Goal: Obtain resource: Download file/media

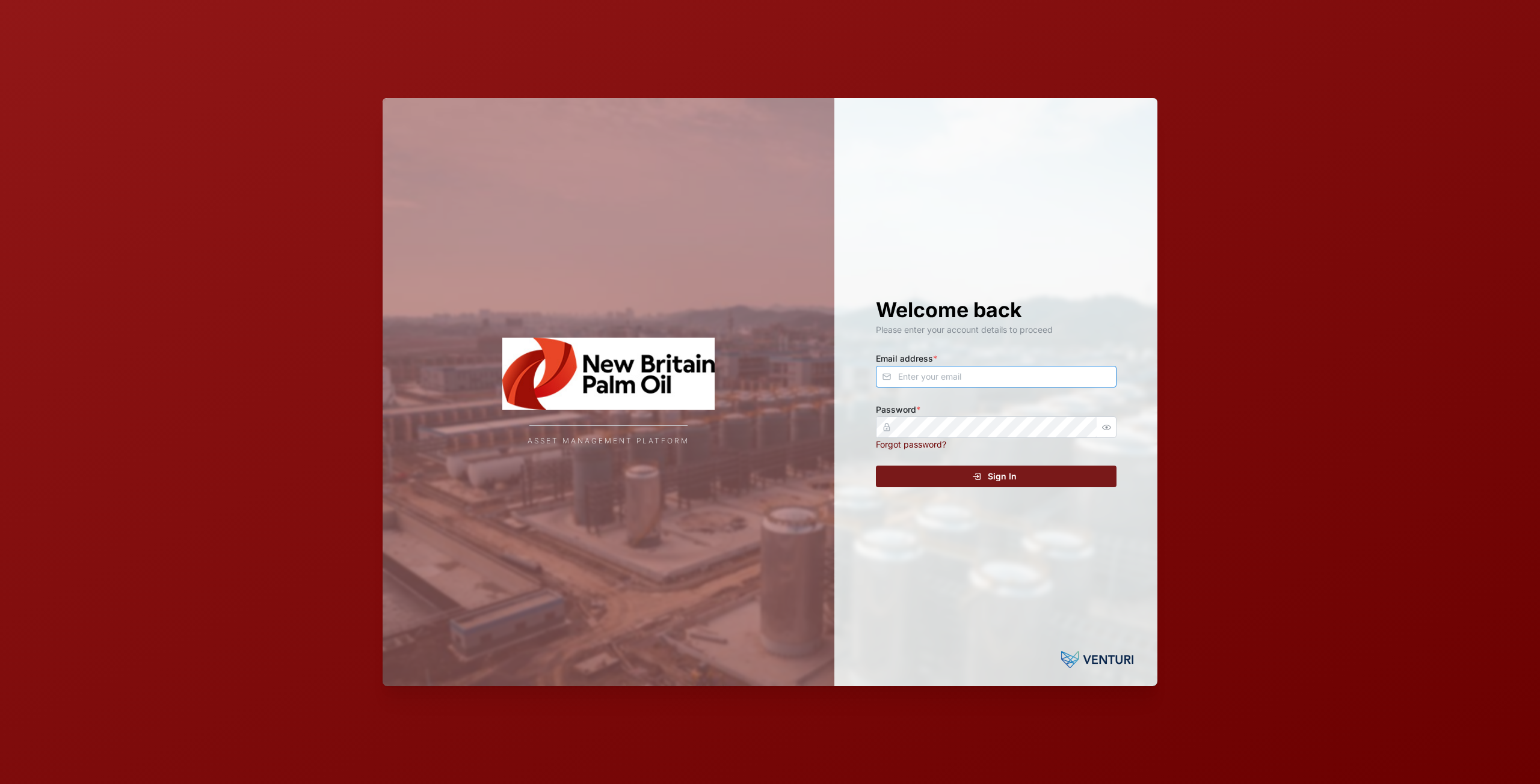
click at [928, 370] on input "Email address *" at bounding box center [996, 377] width 240 height 21
type input "[EMAIL_ADDRESS][DOMAIN_NAME]"
click at [935, 473] on div "Sign In" at bounding box center [994, 477] width 222 height 21
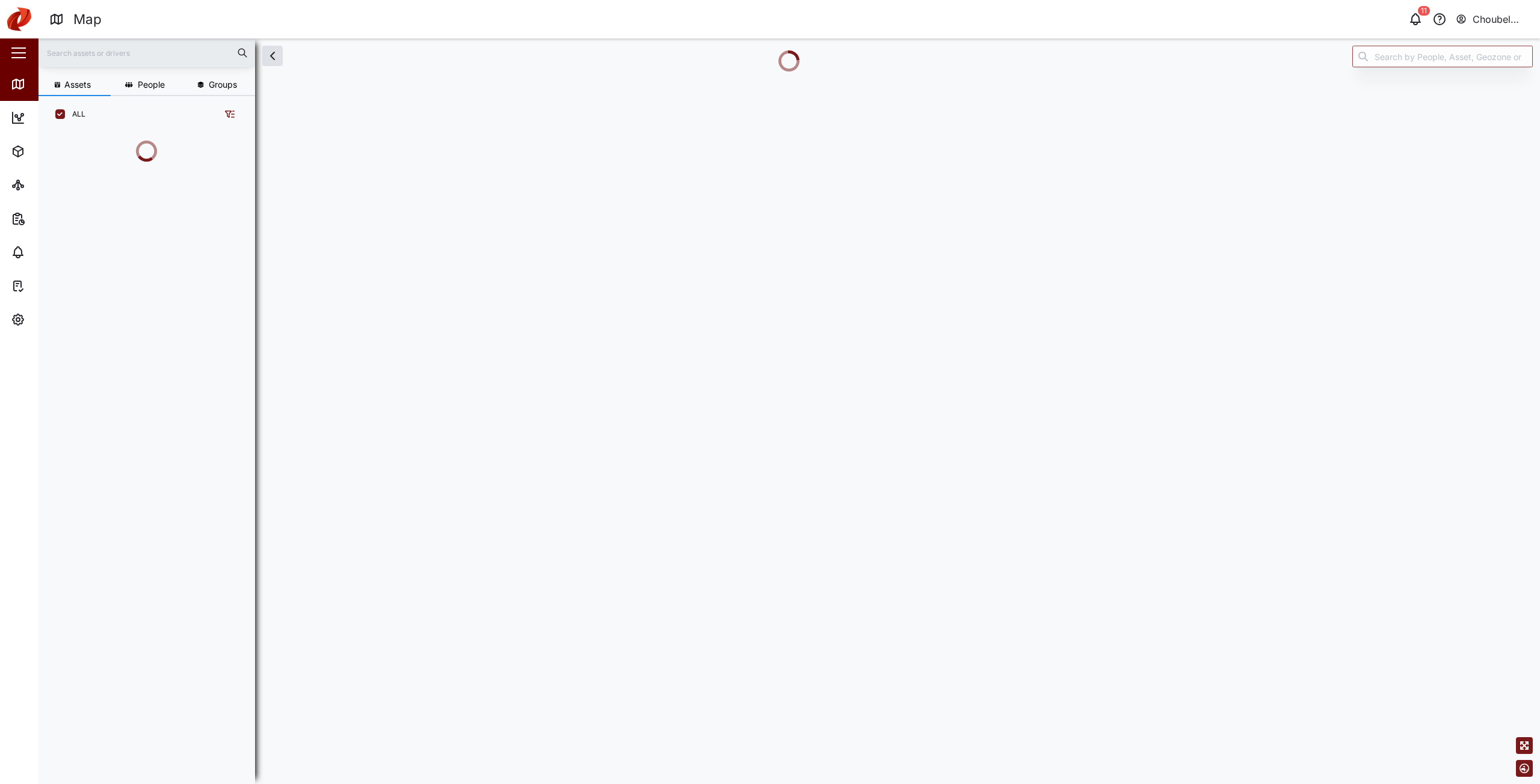
scroll to position [637, 188]
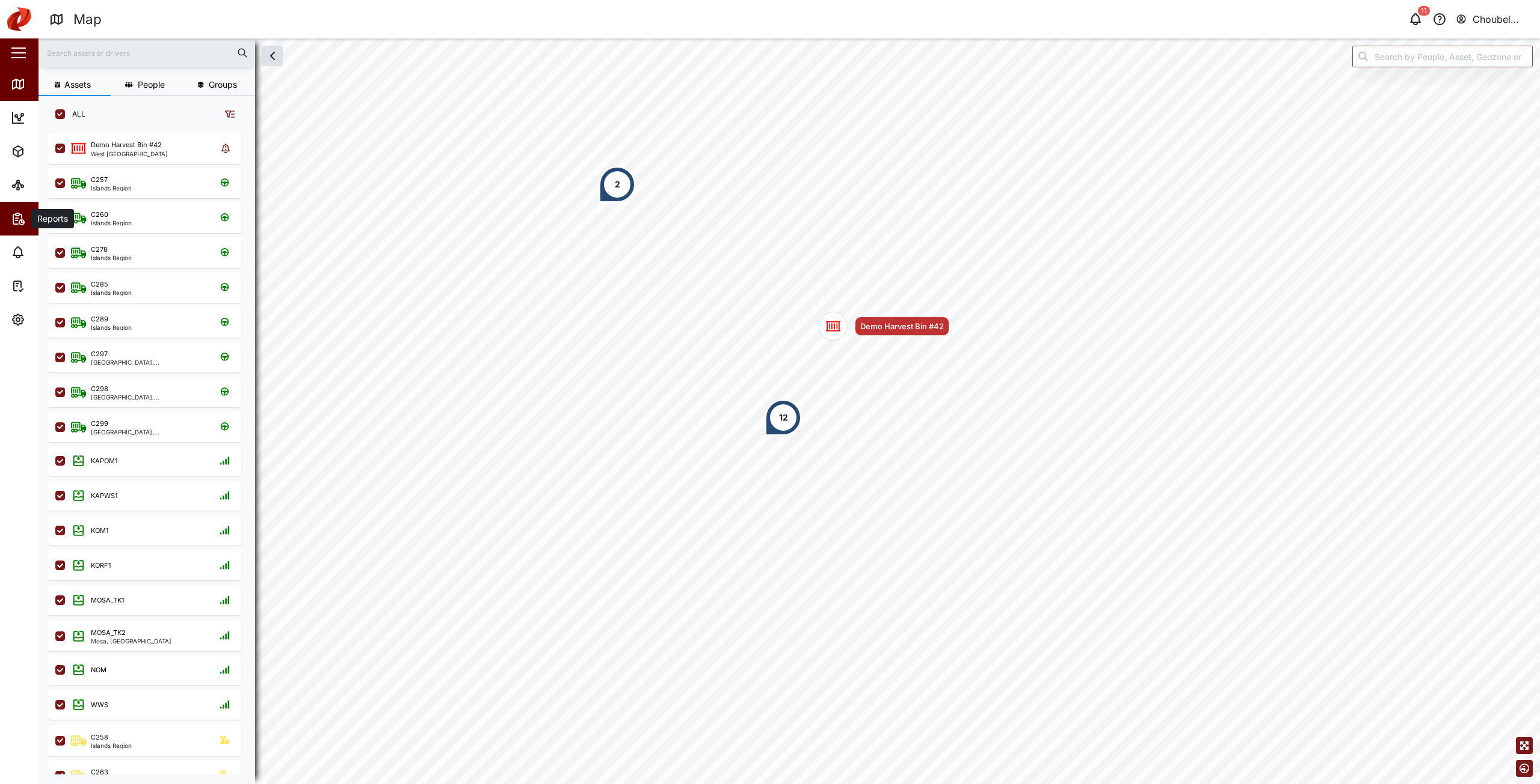
click at [22, 228] on span "Reports" at bounding box center [65, 219] width 109 height 34
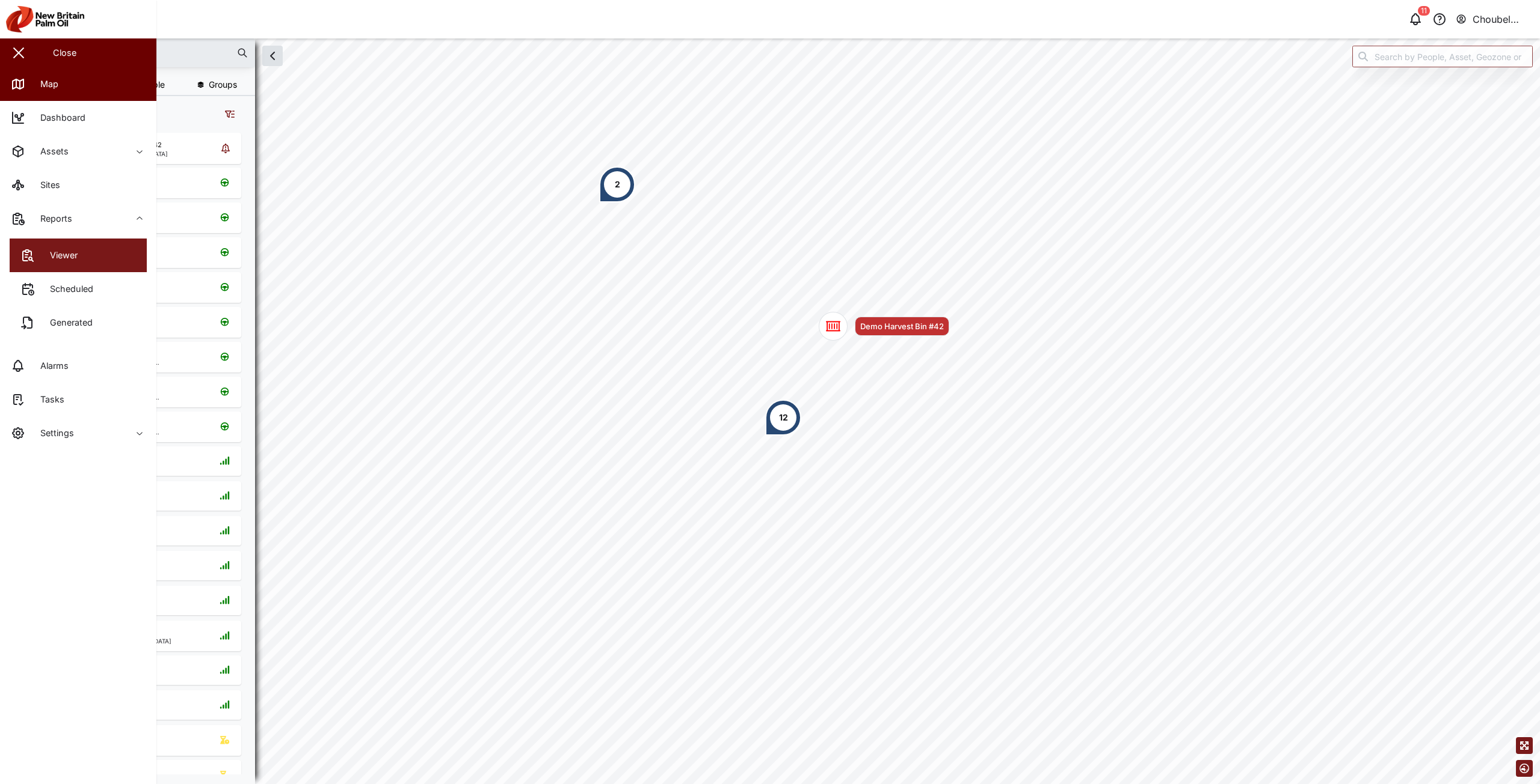
click at [31, 252] on icon at bounding box center [30, 253] width 3 height 5
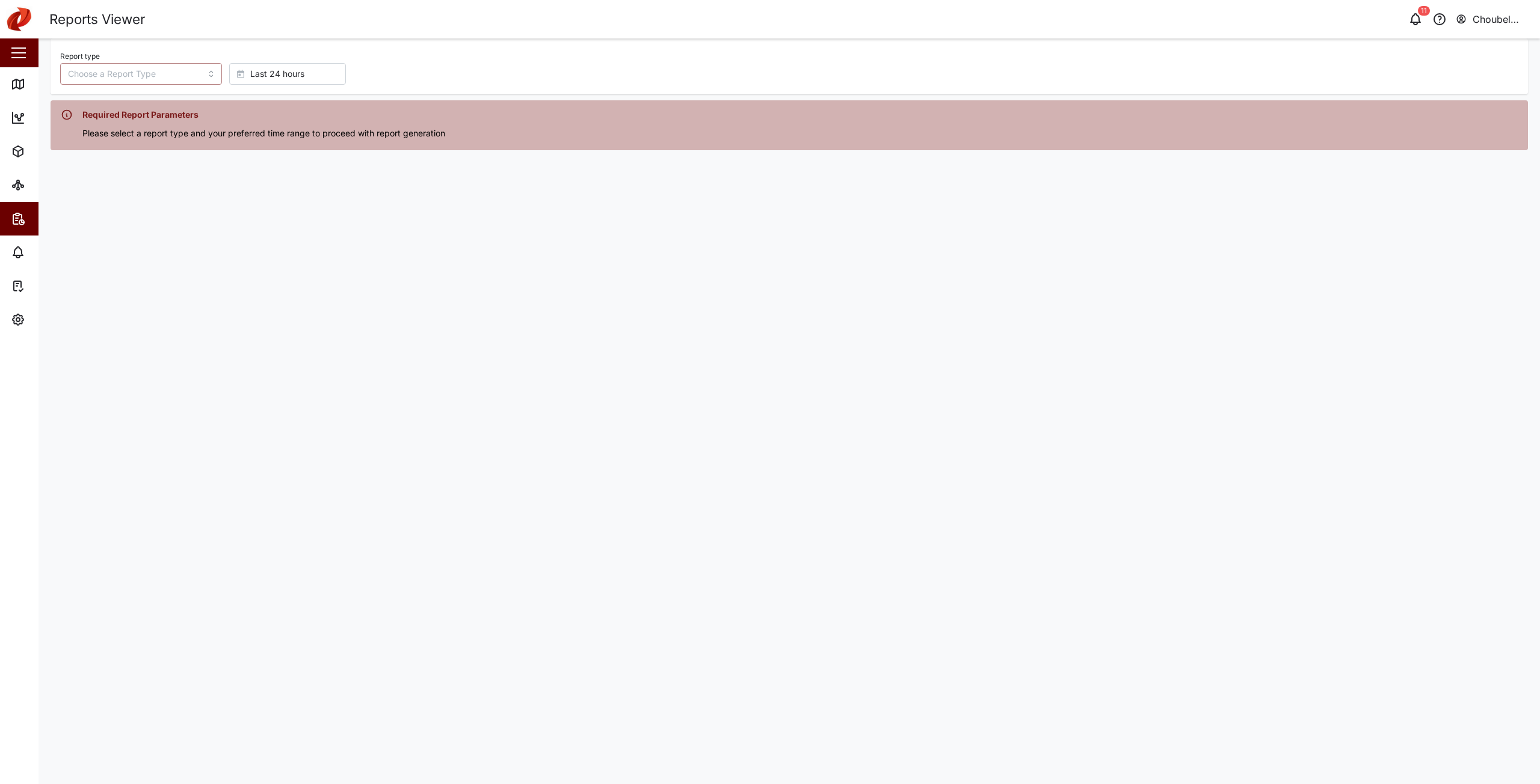
click at [100, 81] on input "Report type" at bounding box center [140, 74] width 162 height 21
type input "Trip History"
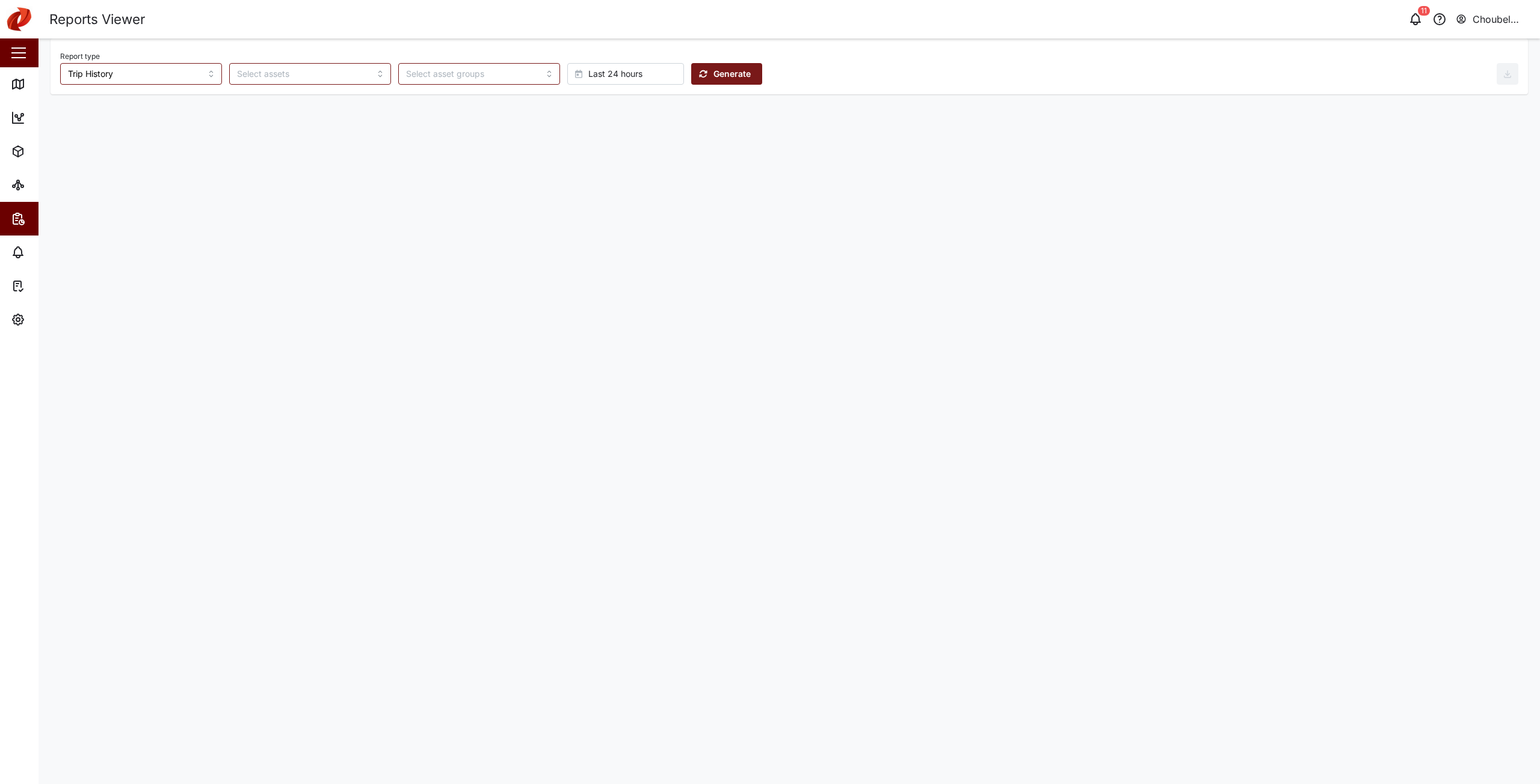
click at [588, 73] on span "Last 24 hours" at bounding box center [615, 74] width 54 height 21
click at [562, 320] on span "Absolute date" at bounding box center [565, 318] width 56 height 21
click at [712, 69] on button "[DATE] 11:31" at bounding box center [726, 74] width 65 height 21
click at [659, 154] on button "29" at bounding box center [664, 152] width 22 height 21
type input "00:00"
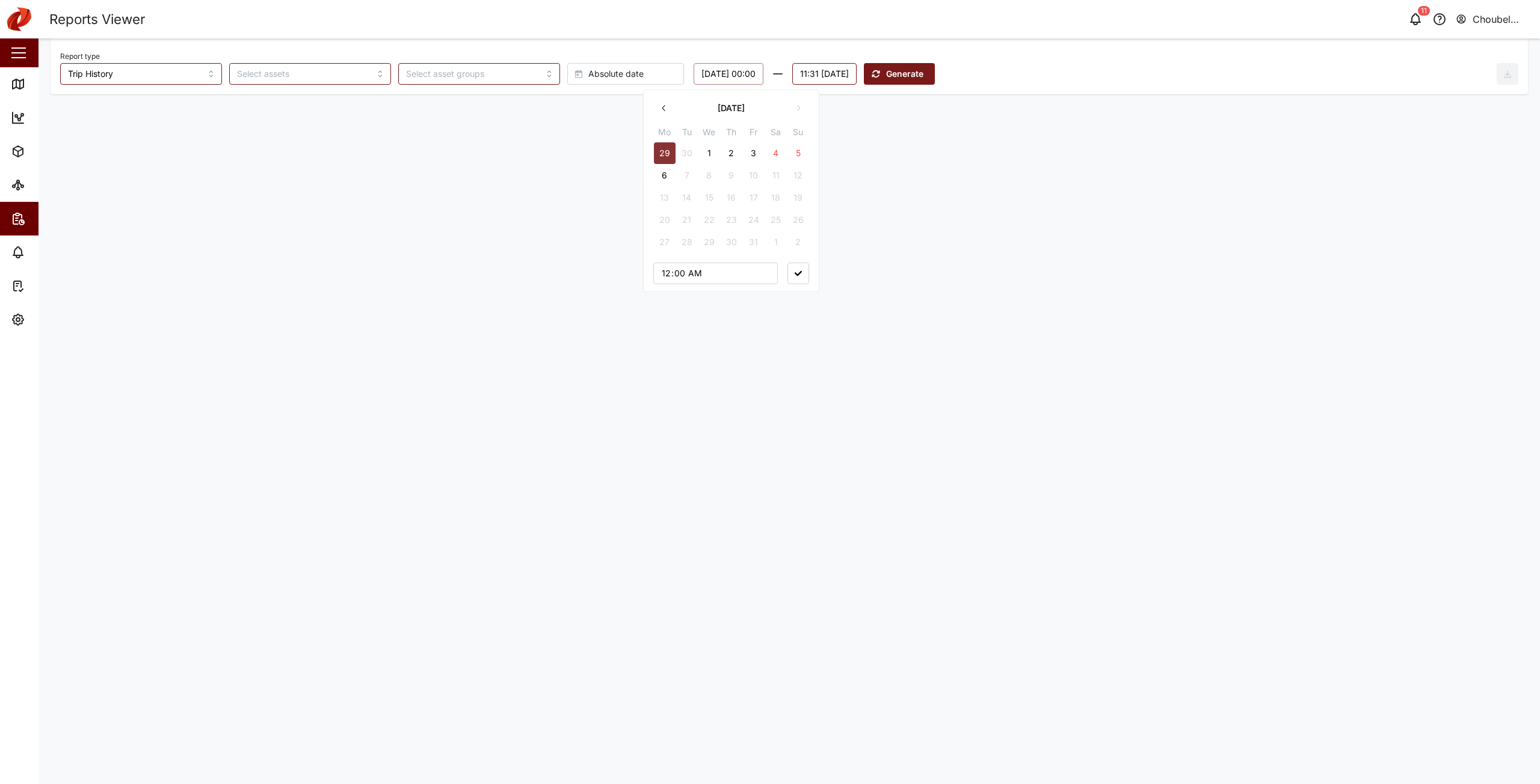
click at [856, 78] on button "11:31 [DATE]" at bounding box center [824, 74] width 65 height 21
click at [963, 152] on button "5" at bounding box center [960, 152] width 22 height 21
type input "23:59"
click at [1051, 156] on main "Report type Trip History Absolute date [DATE] 00:00 23:59 [DATE] [DATE] Mo Tu W…" at bounding box center [789, 411] width 1502 height 746
click at [928, 70] on span "Generate" at bounding box center [910, 74] width 37 height 21
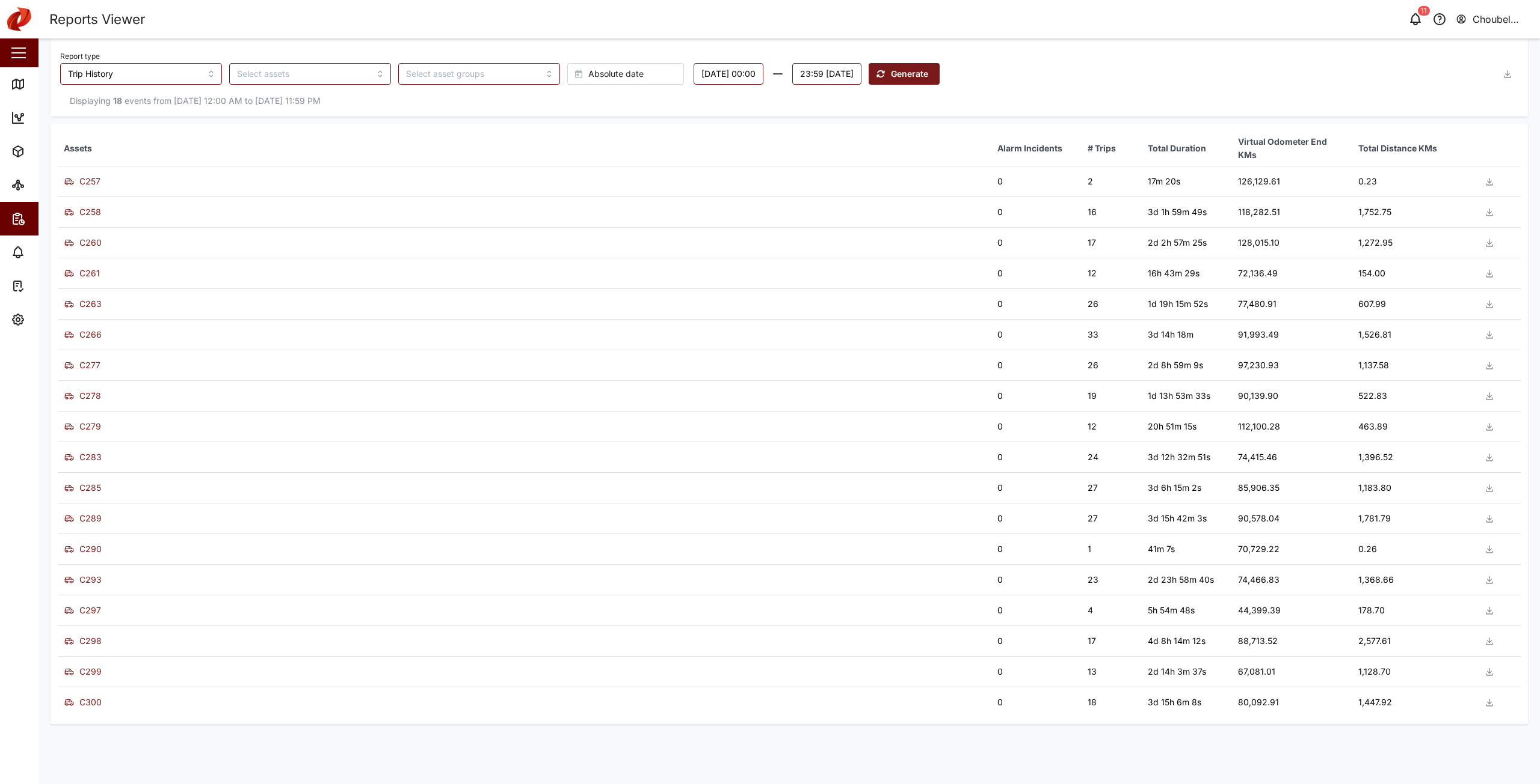
click at [1502, 78] on button "button" at bounding box center [1506, 74] width 22 height 21
click at [1475, 156] on span "Download as XLS" at bounding box center [1461, 155] width 73 height 21
click at [866, 13] on div "11 Choubel Lamera" at bounding box center [1170, 20] width 741 height 17
